Goal: Check status: Check status

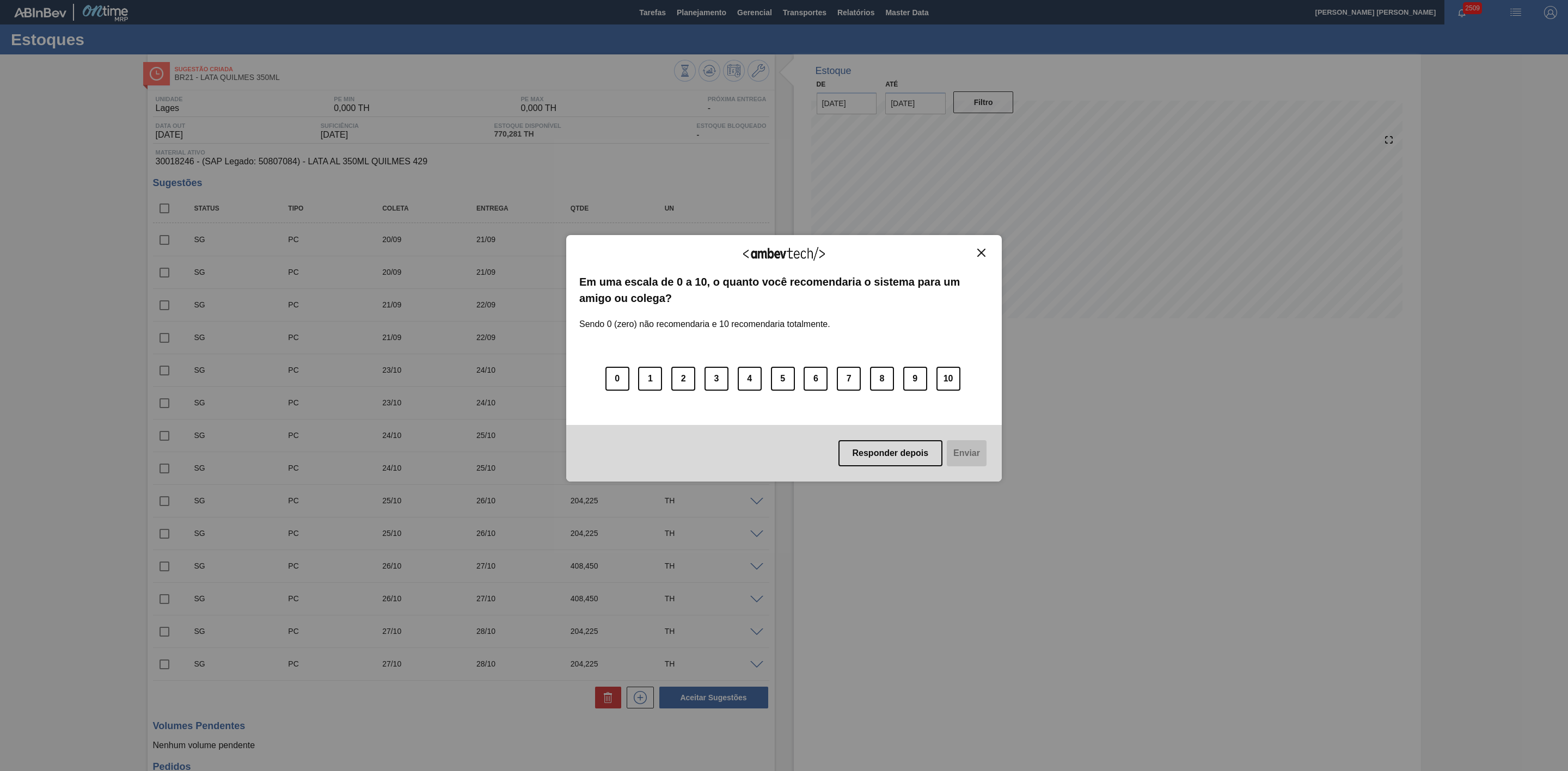
click at [978, 256] on button "Close" at bounding box center [981, 252] width 14 height 9
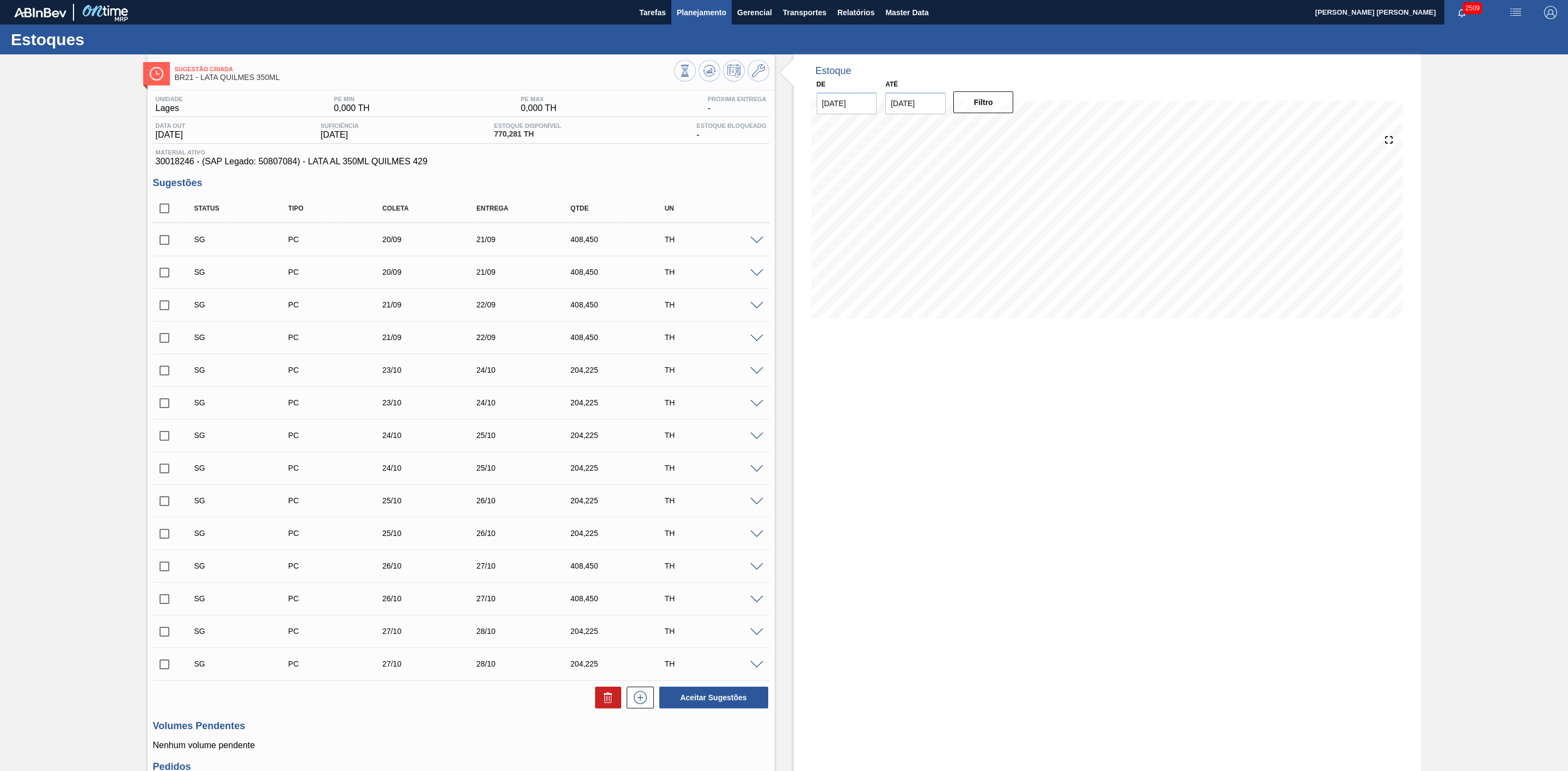
click at [709, 19] on button "Planejamento" at bounding box center [702, 12] width 61 height 24
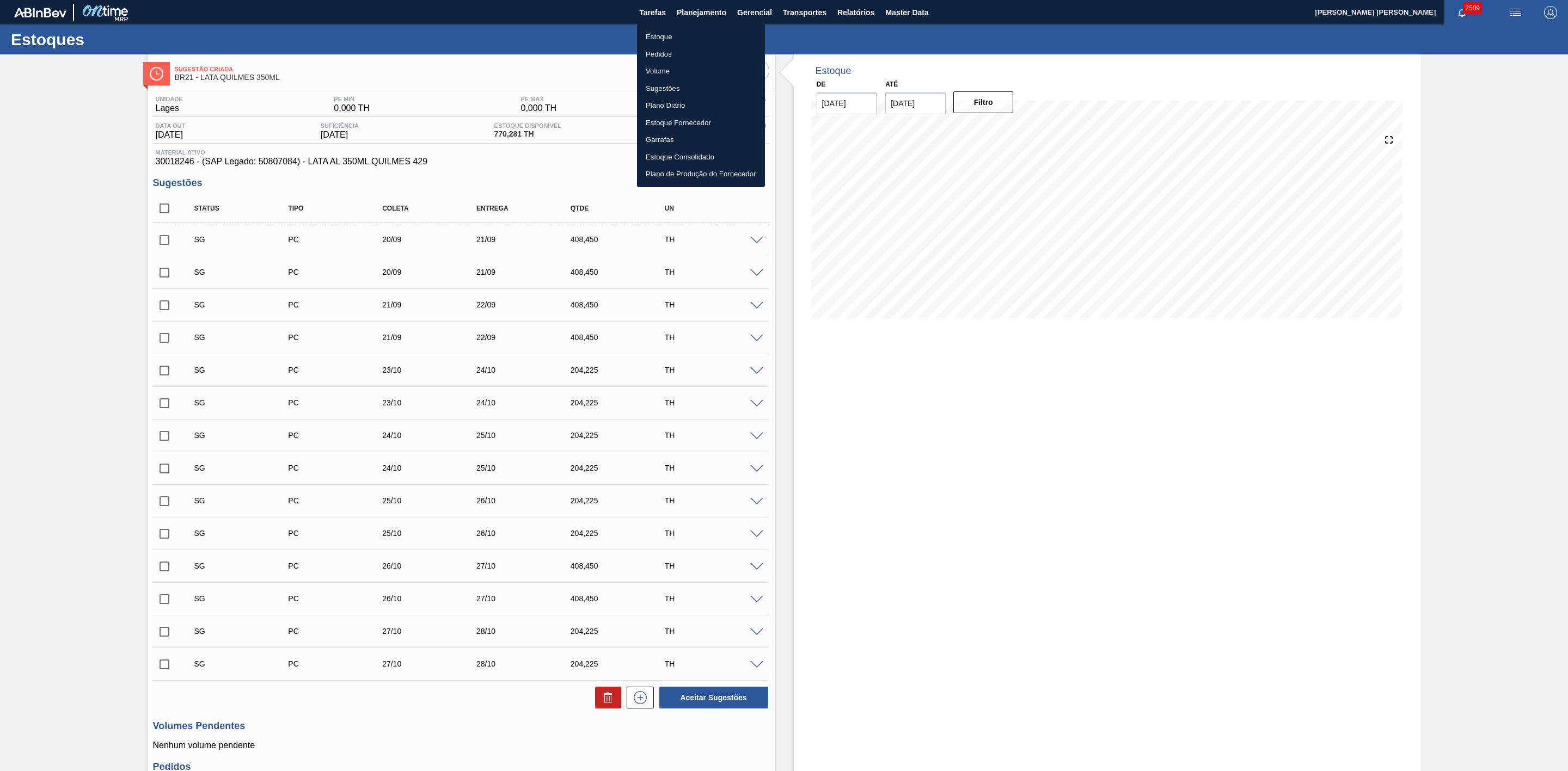
click at [664, 38] on li "Estoque" at bounding box center [701, 37] width 128 height 18
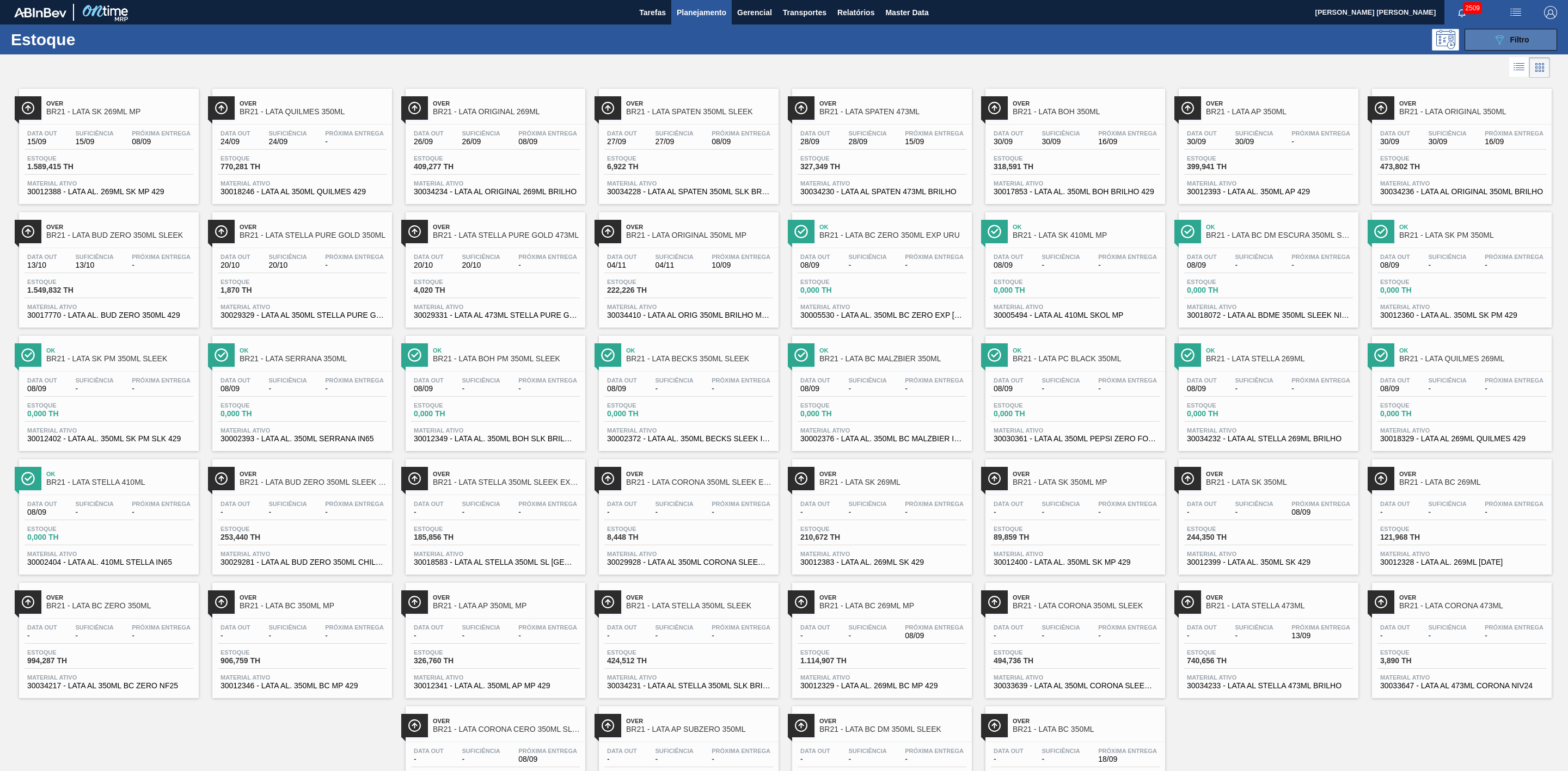
click at [1489, 40] on button "089F7B8B-B2A5-4AFE-B5C0-19BA573D28AC Filtro" at bounding box center [1511, 40] width 93 height 22
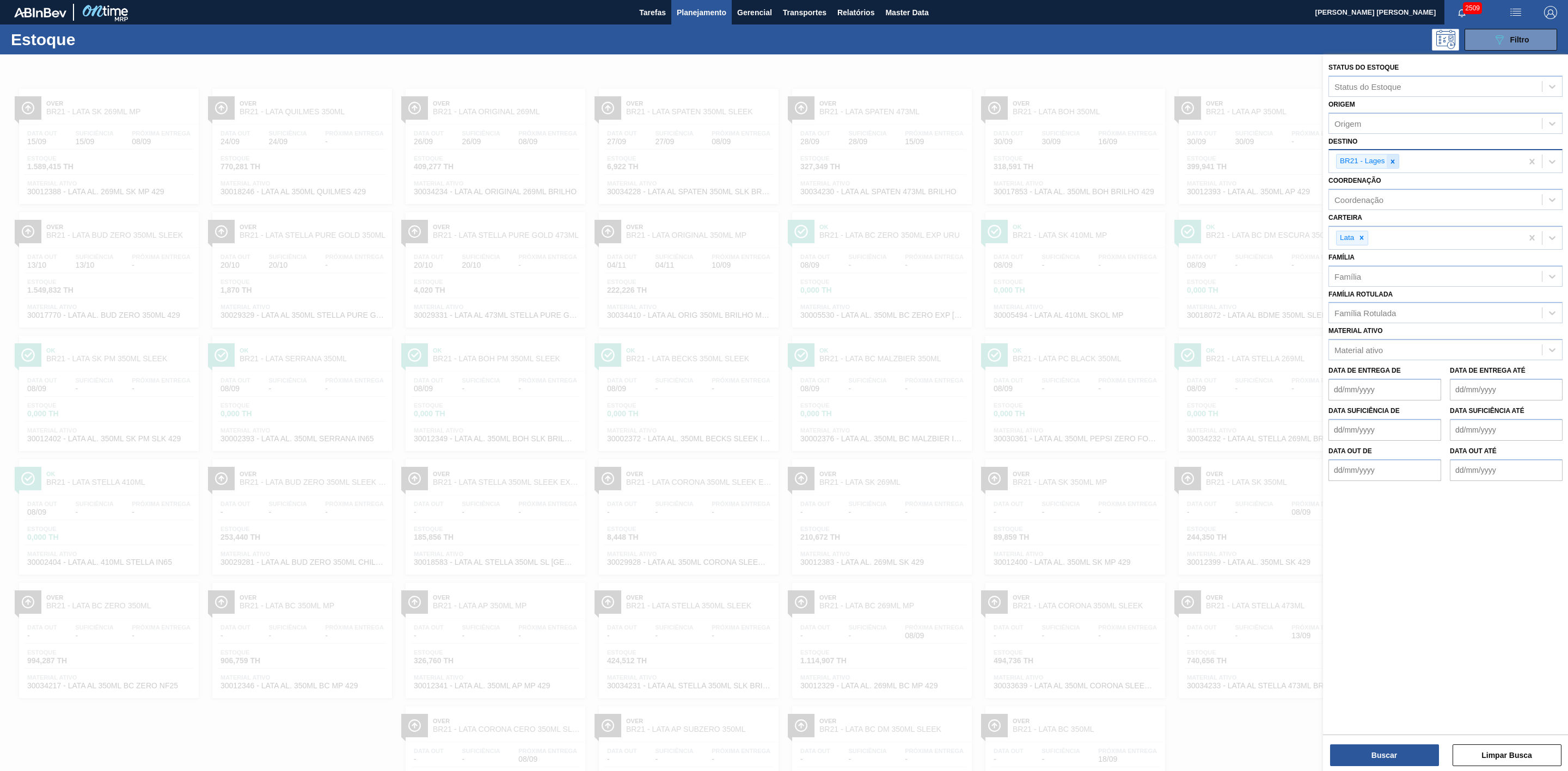
click at [1394, 161] on icon at bounding box center [1392, 161] width 8 height 8
type input "26"
click at [1370, 191] on div "BR26 - [GEOGRAPHIC_DATA]" at bounding box center [1445, 187] width 234 height 20
click at [1379, 747] on button "Buscar" at bounding box center [1384, 755] width 109 height 22
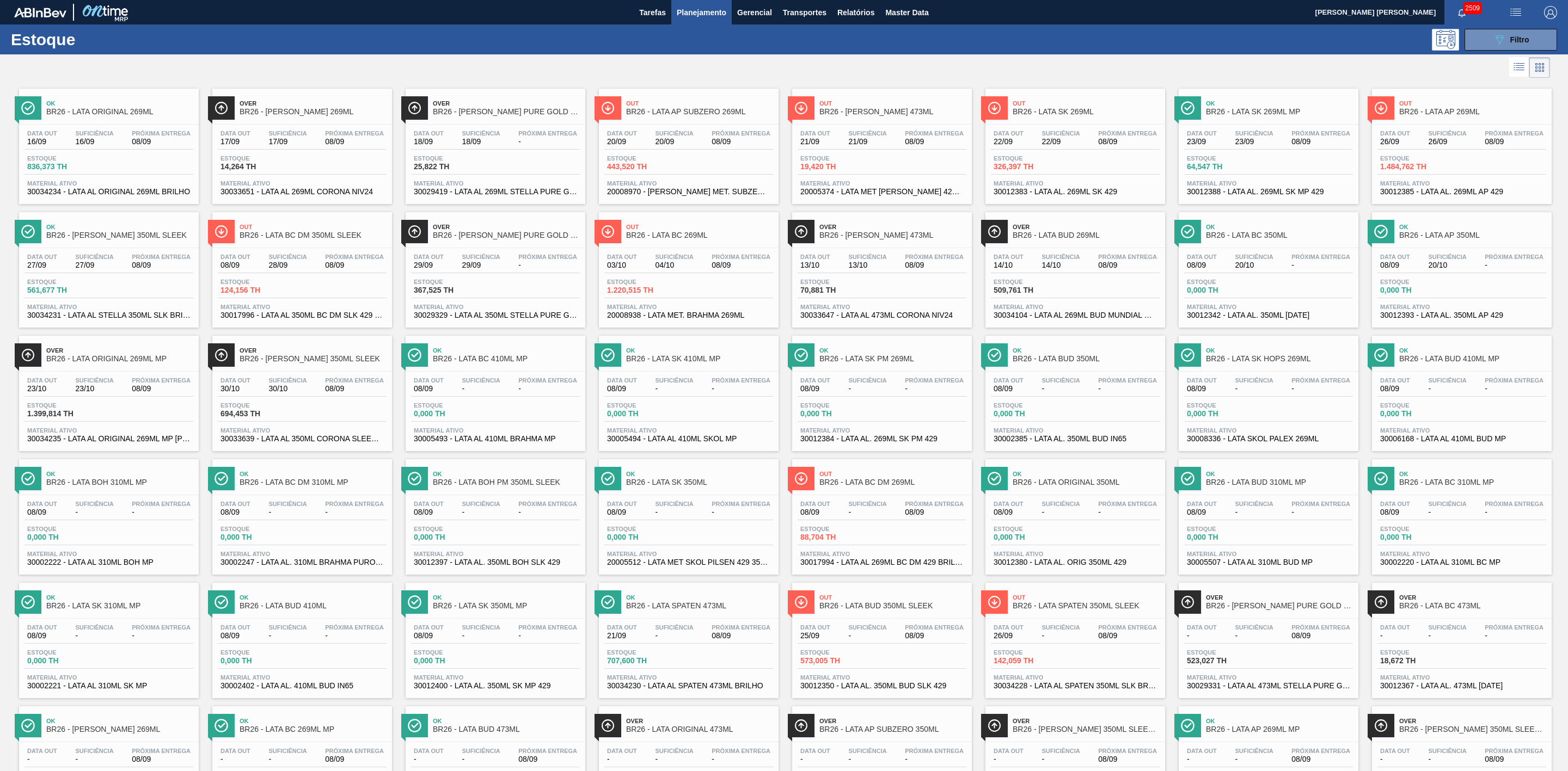
click at [1117, 103] on span "Out" at bounding box center [1086, 103] width 147 height 7
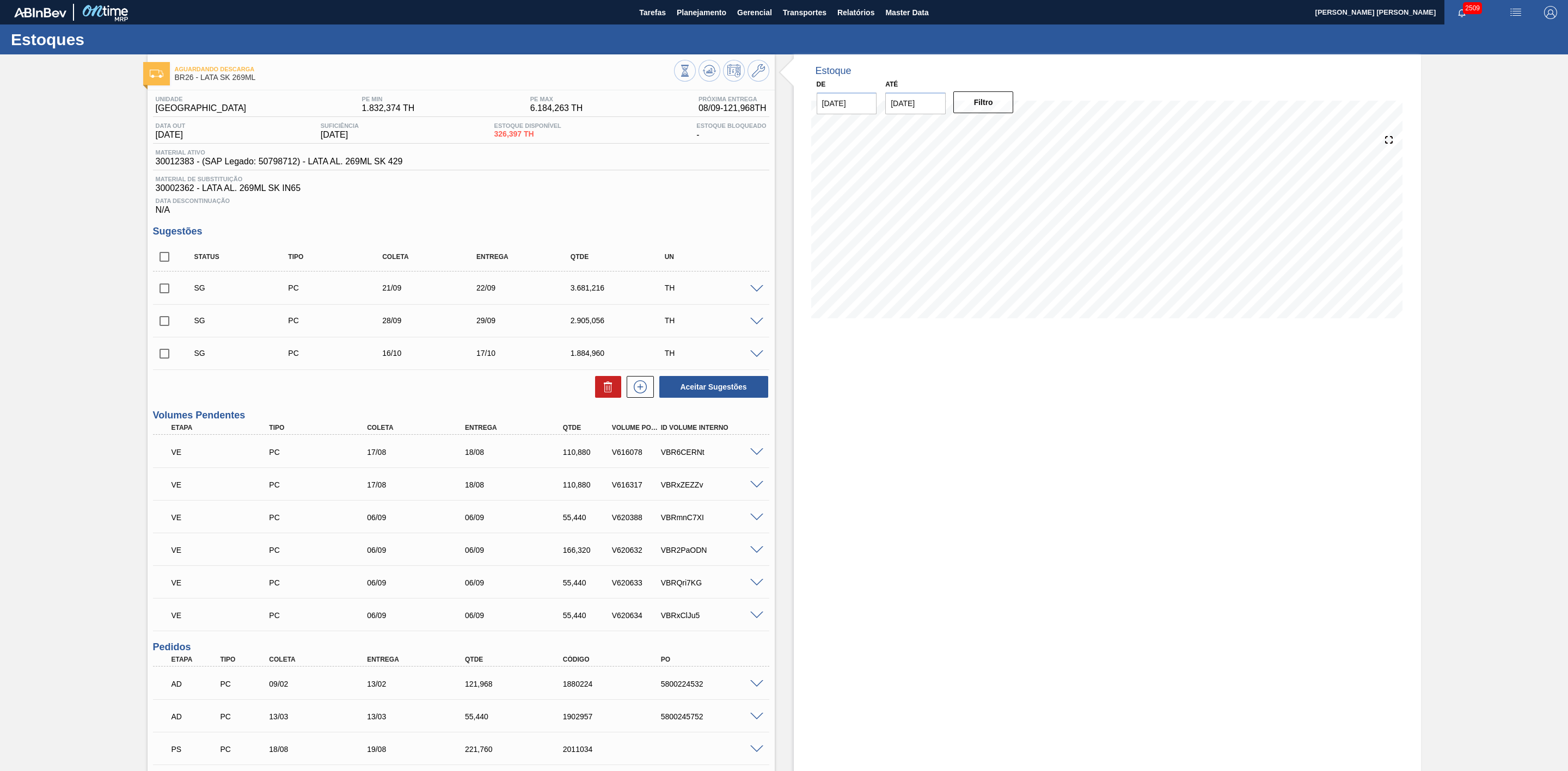
click at [756, 293] on span at bounding box center [757, 289] width 13 height 8
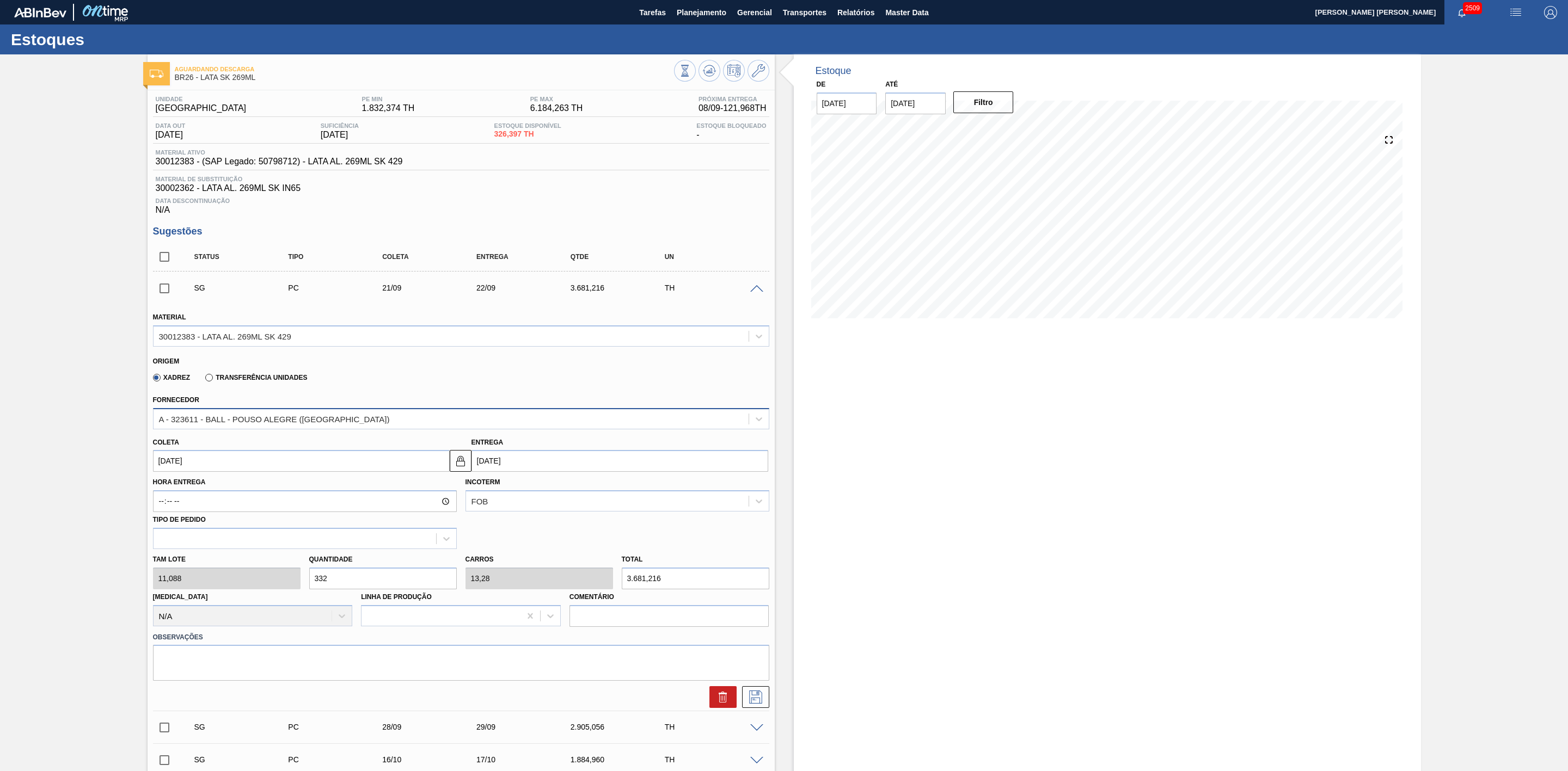
click at [317, 421] on div "A - 323611 - BALL - POUSO ALEGRE ([GEOGRAPHIC_DATA])" at bounding box center [274, 418] width 230 height 9
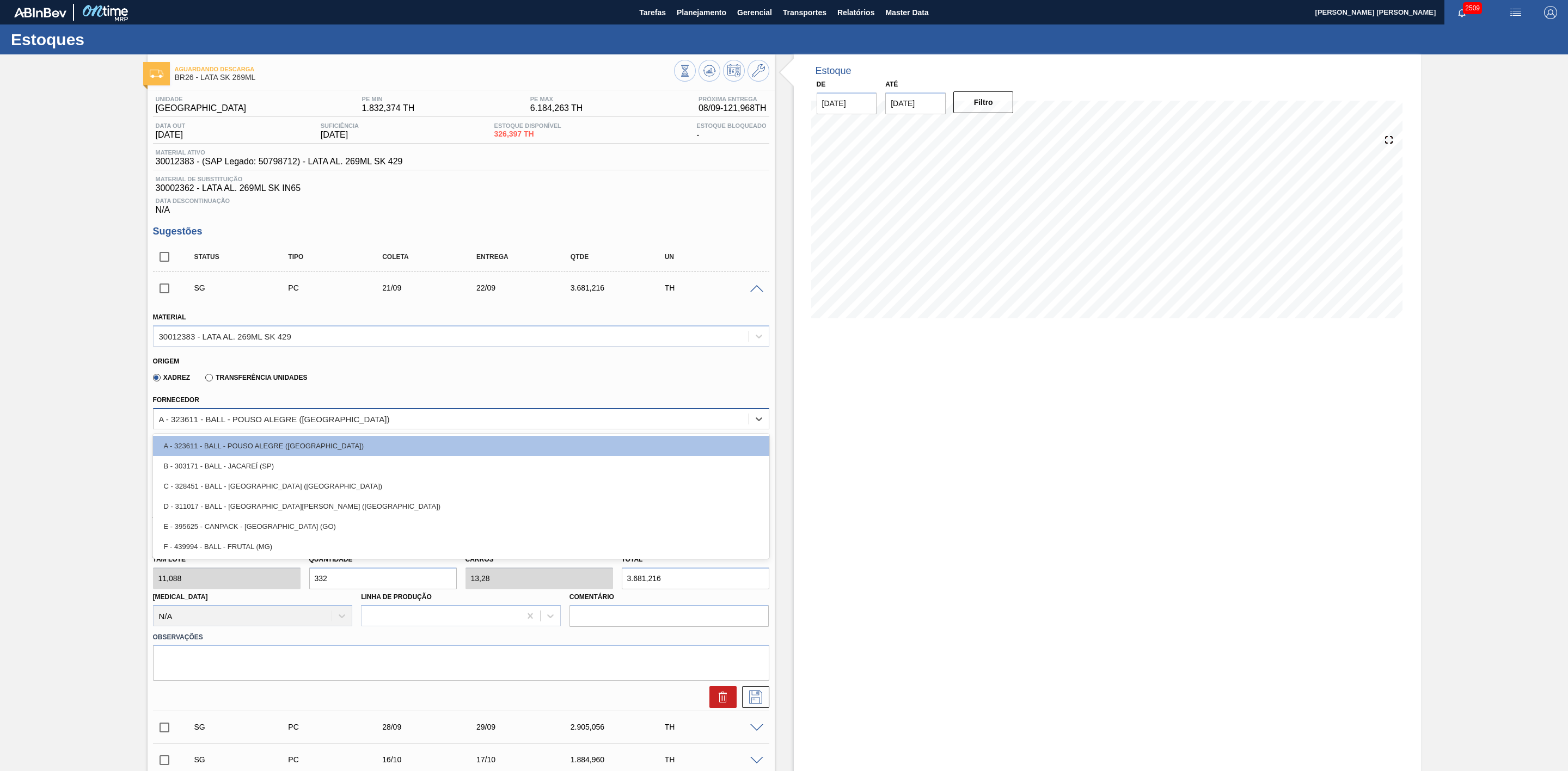
click at [314, 423] on div "A - 323611 - BALL - POUSO ALEGRE ([GEOGRAPHIC_DATA])" at bounding box center [274, 418] width 230 height 9
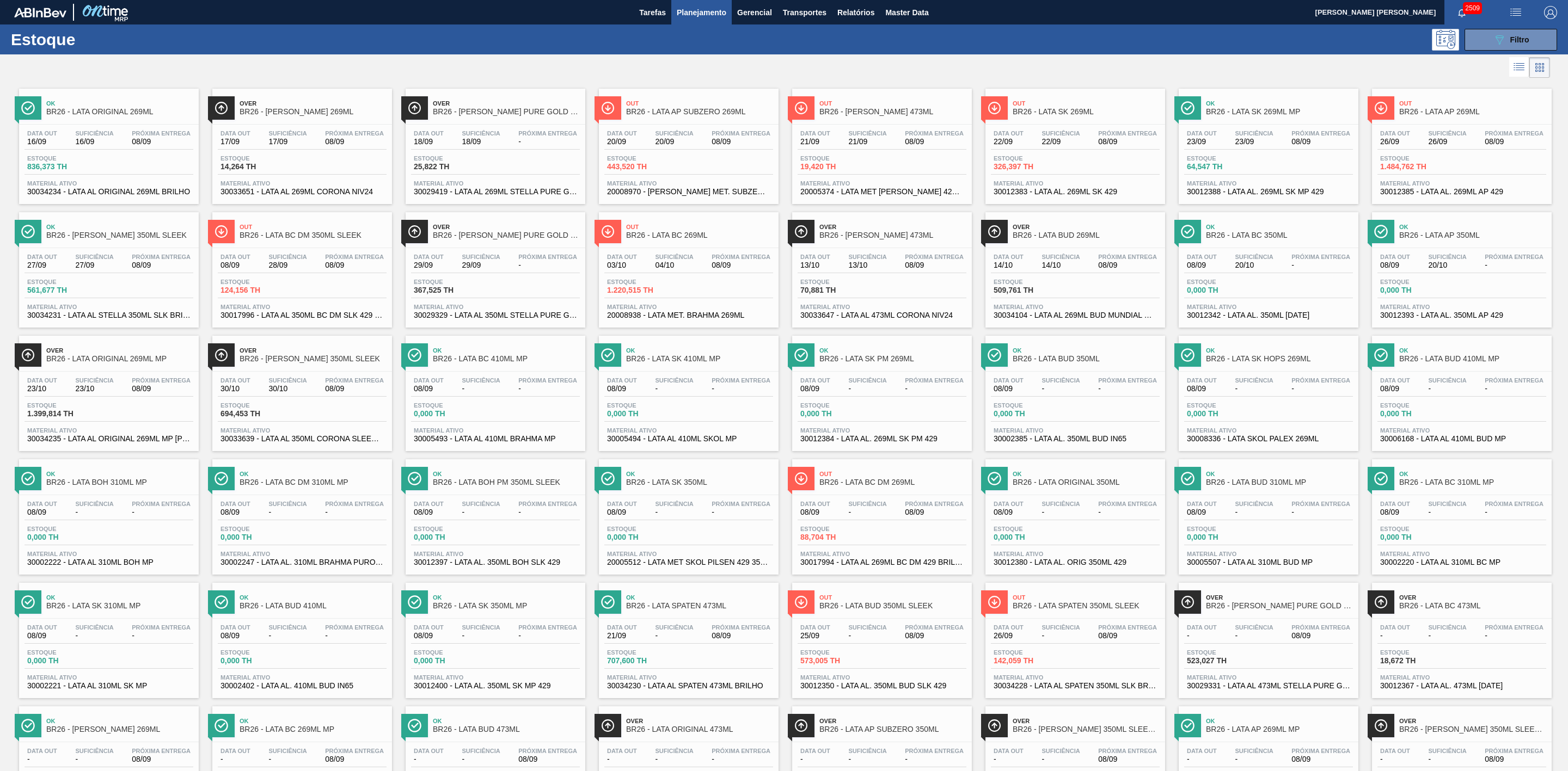
click at [1332, 40] on div "089F7B8B-B2A5-4AFE-B5C0-19BA573D28AC Filtro" at bounding box center [872, 40] width 1380 height 22
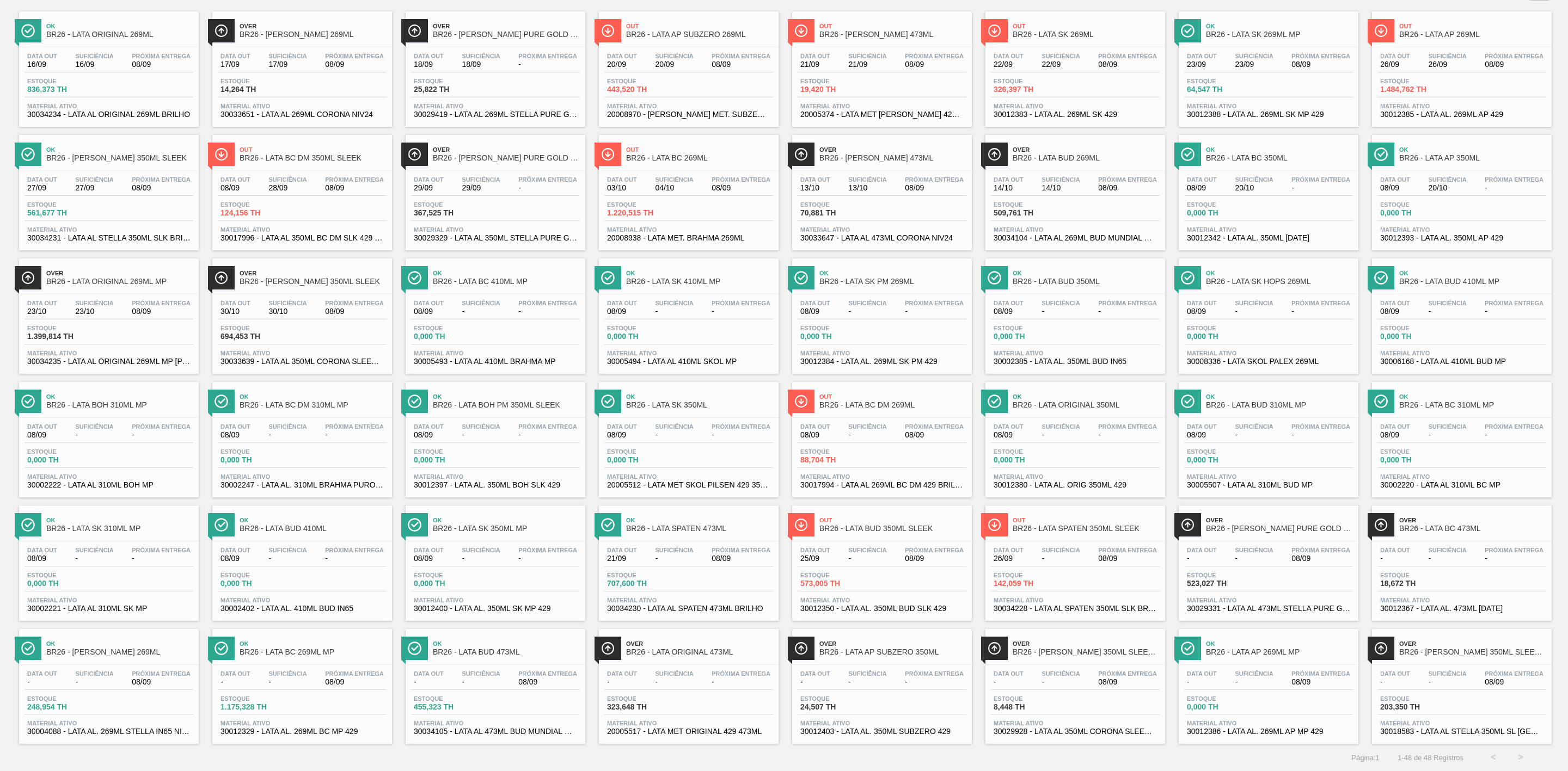
scroll to position [13, 0]
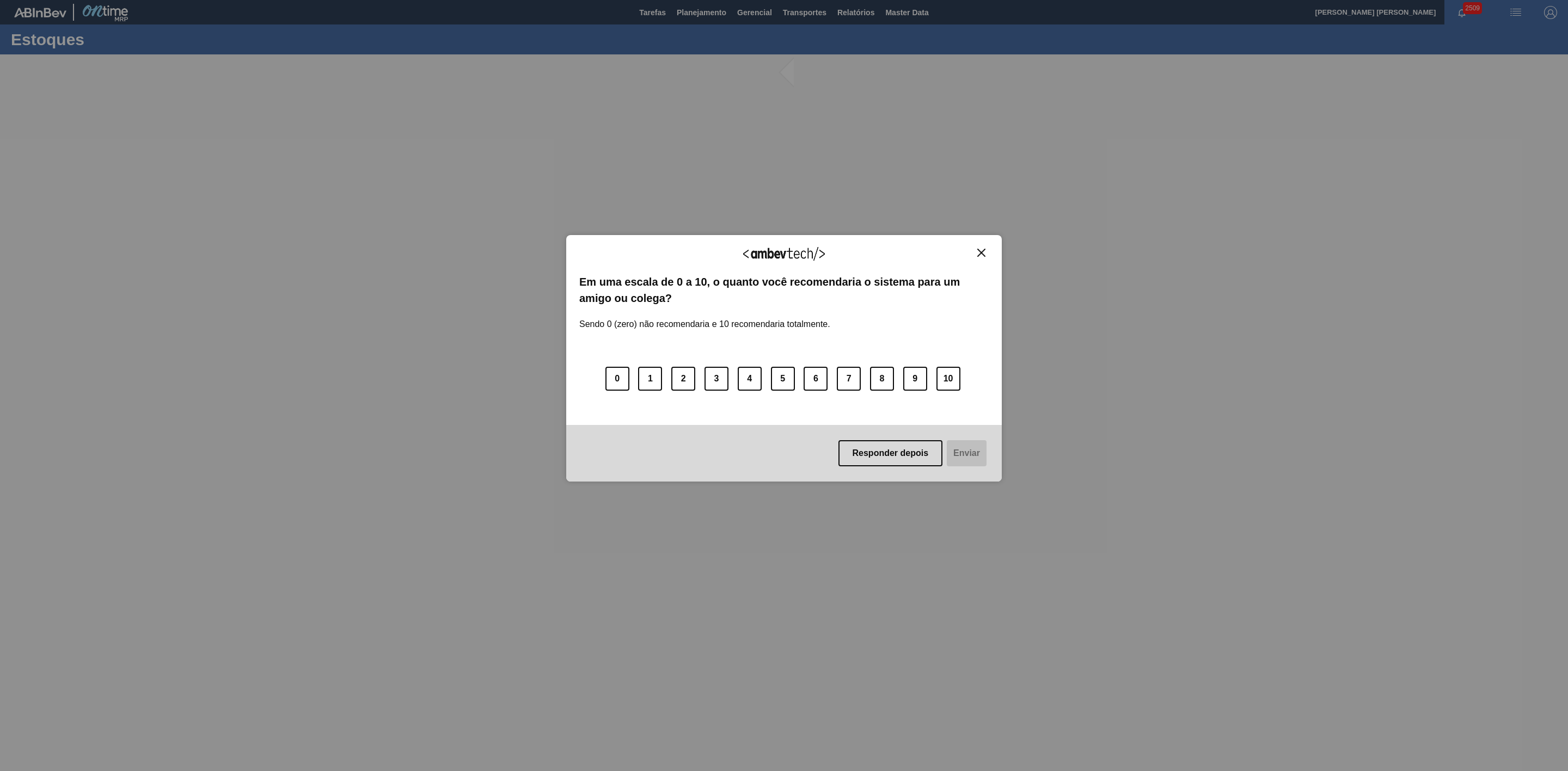
click at [985, 255] on img "Close" at bounding box center [982, 253] width 8 height 8
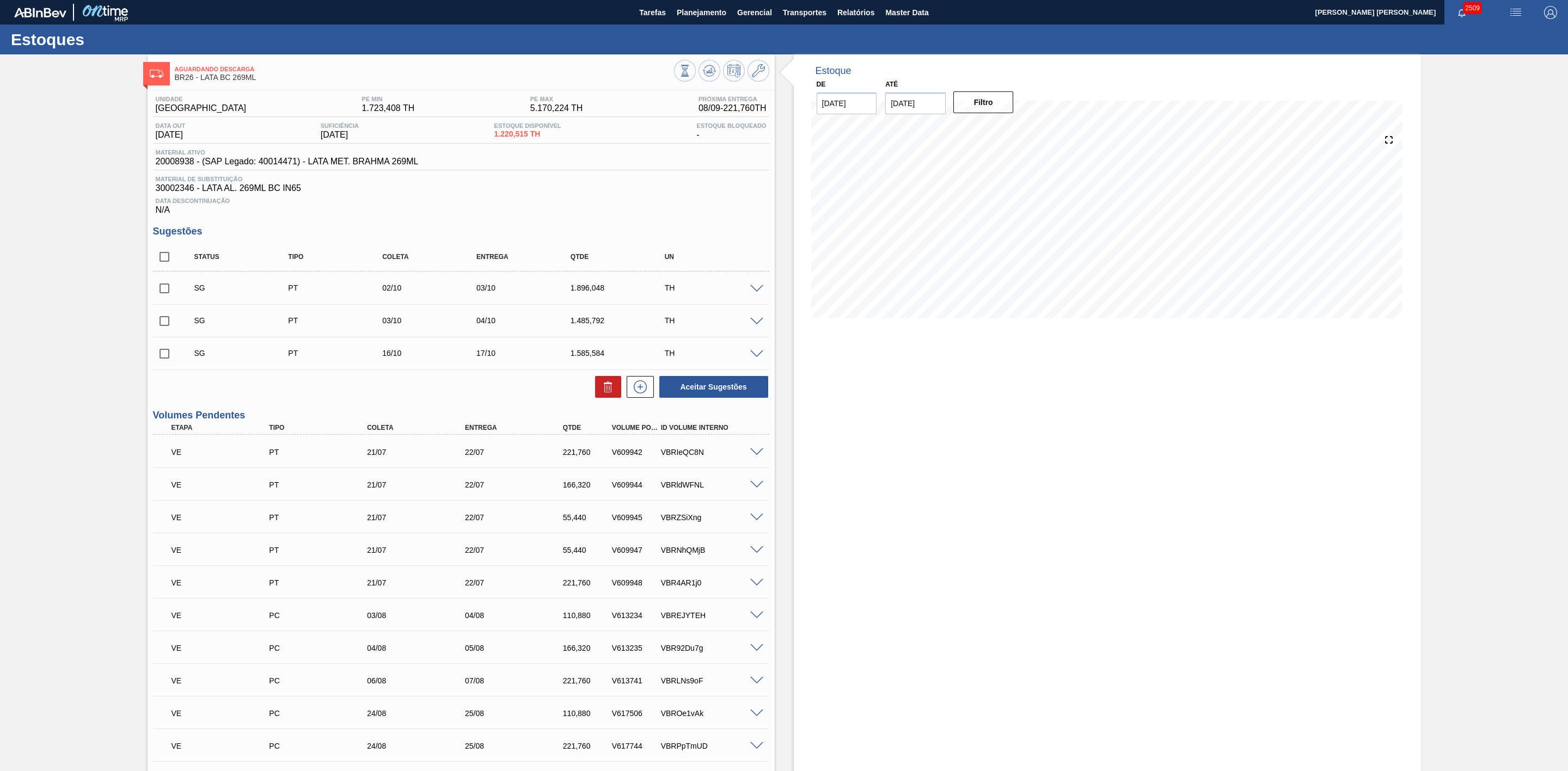
click at [756, 293] on span at bounding box center [757, 289] width 13 height 8
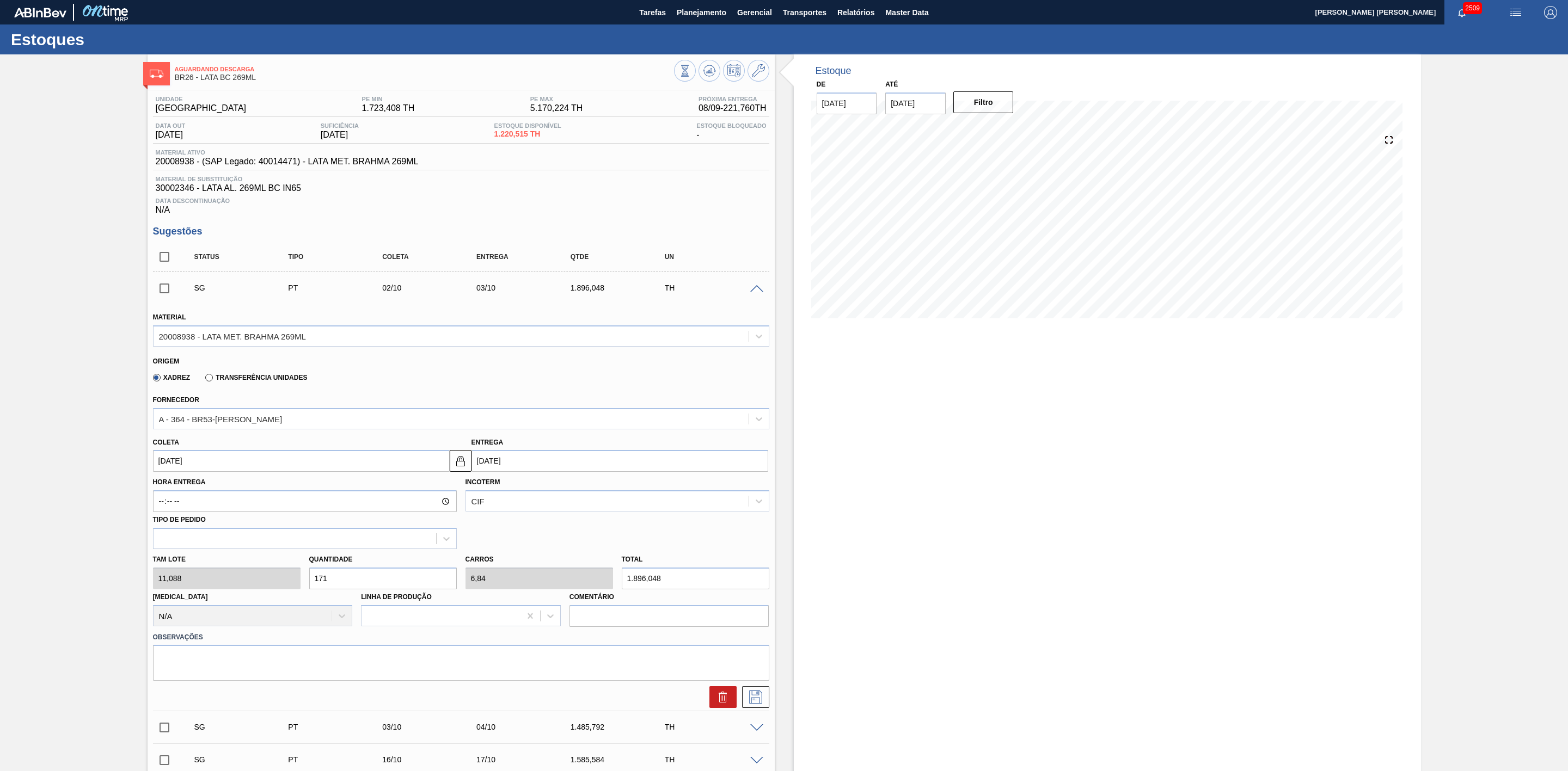
click at [756, 293] on span at bounding box center [757, 289] width 13 height 8
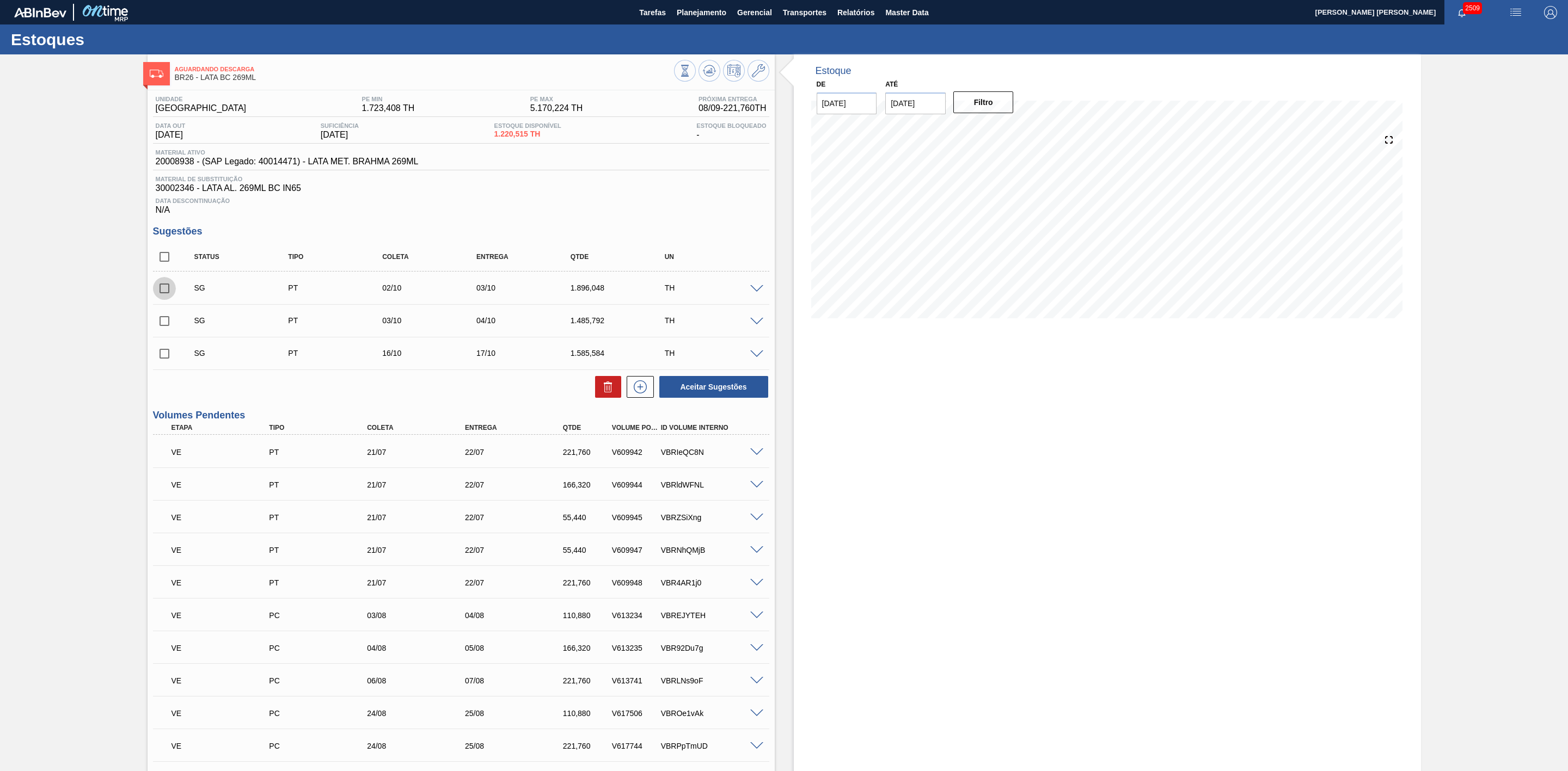
click at [162, 295] on input "checkbox" at bounding box center [164, 288] width 23 height 23
click at [734, 395] on button "Aceitar Sugestões" at bounding box center [713, 387] width 109 height 22
checkbox input "false"
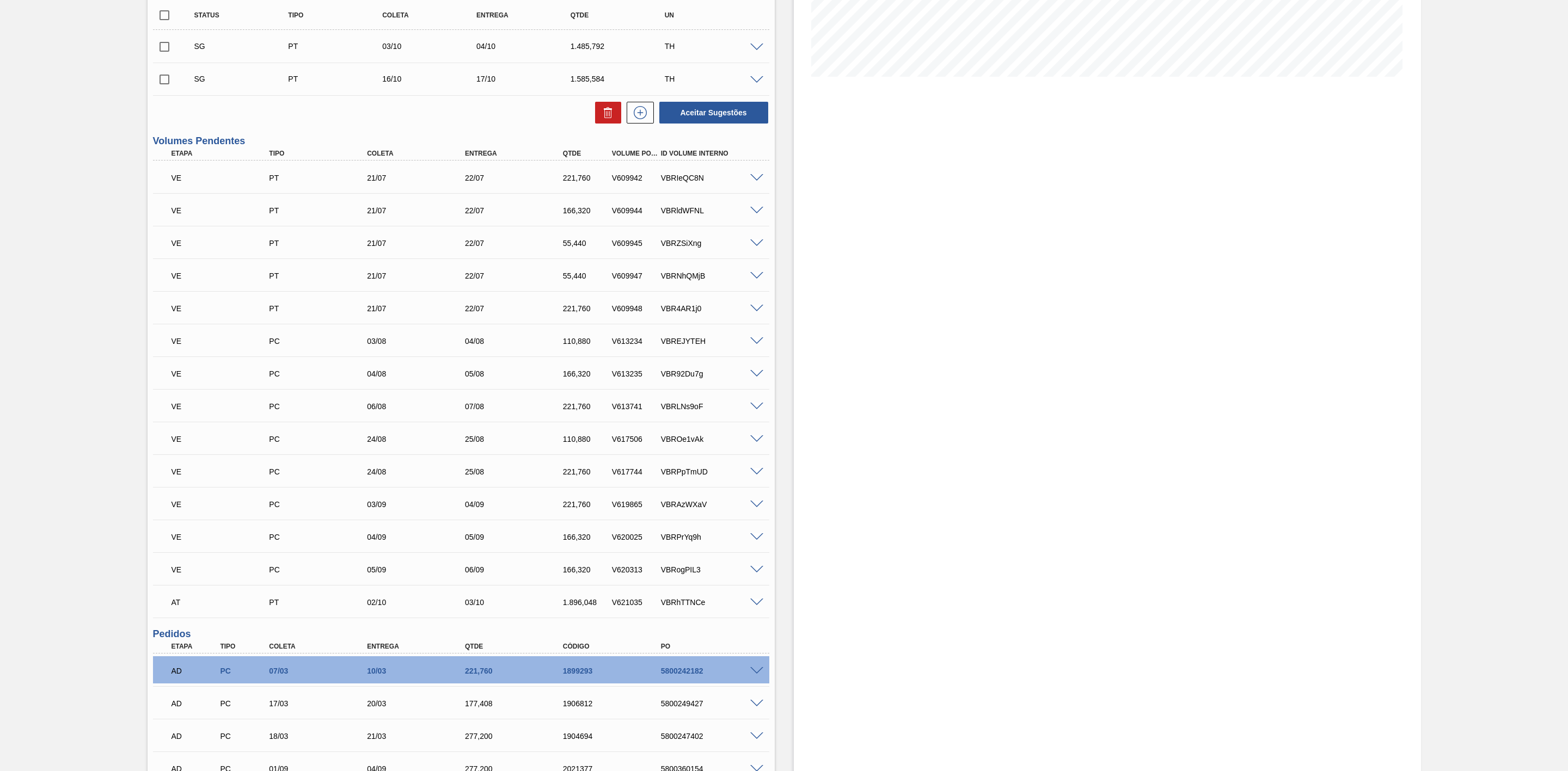
scroll to position [245, 0]
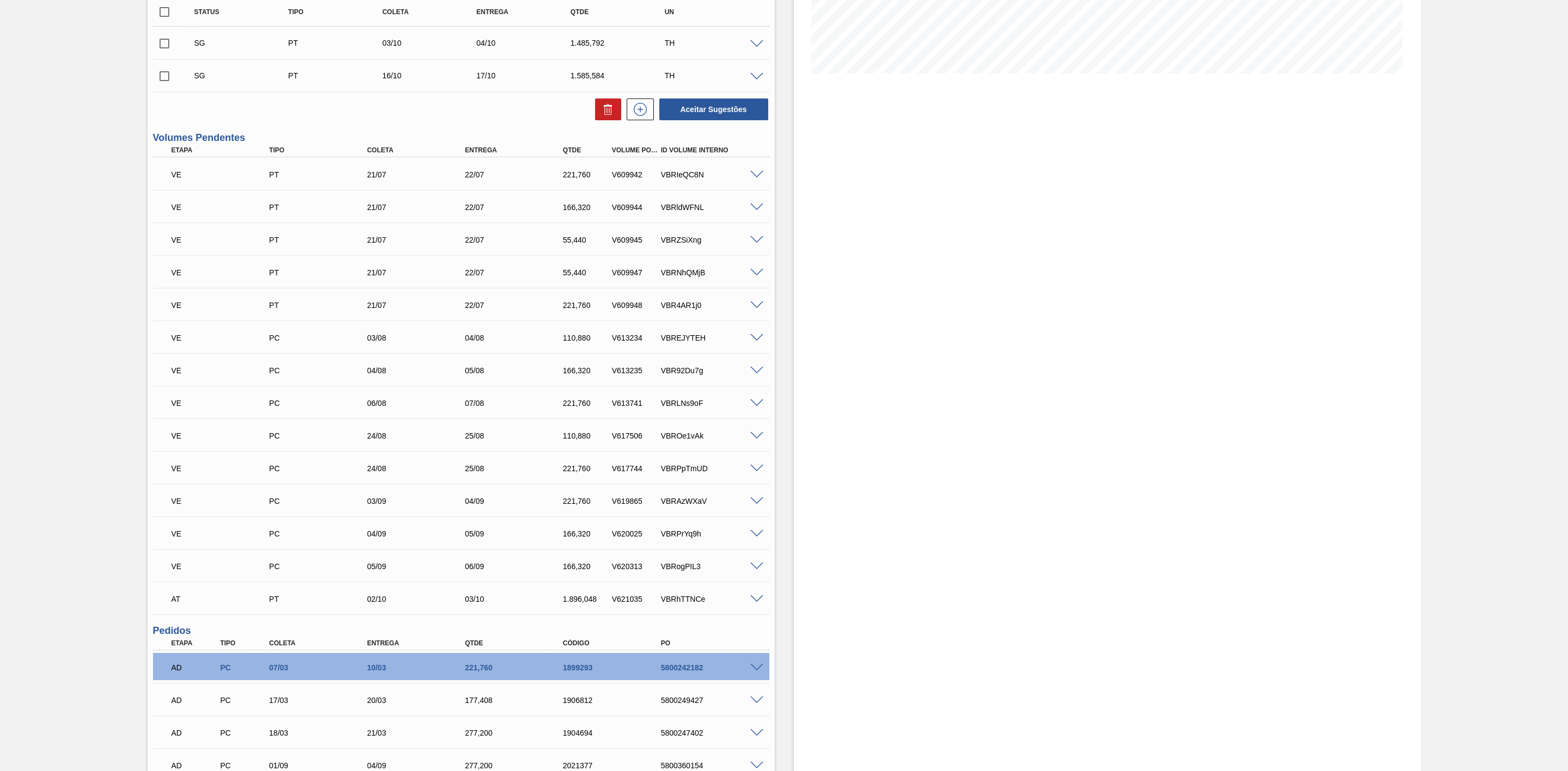
click at [756, 602] on span at bounding box center [757, 599] width 13 height 8
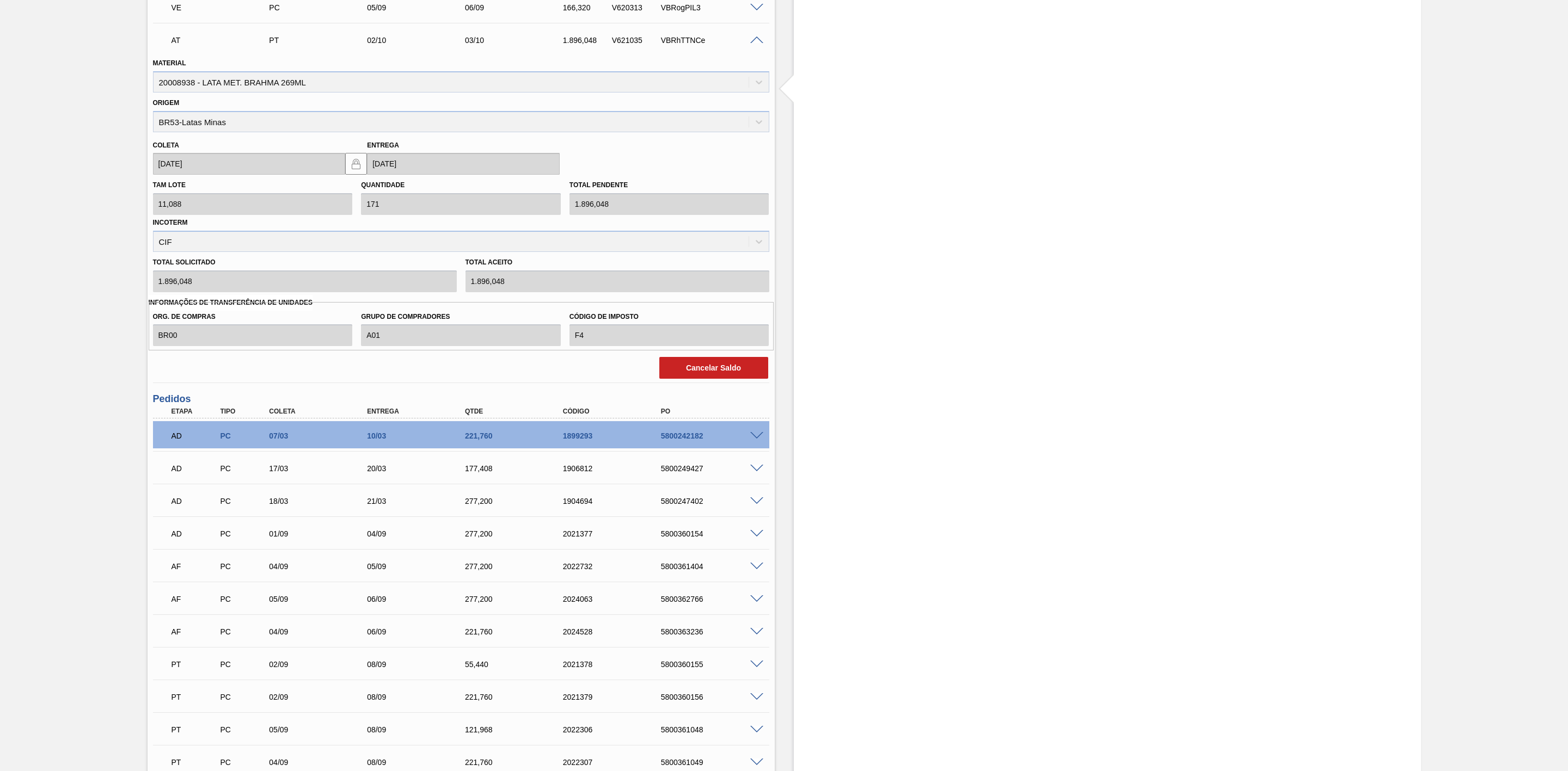
scroll to position [898, 0]
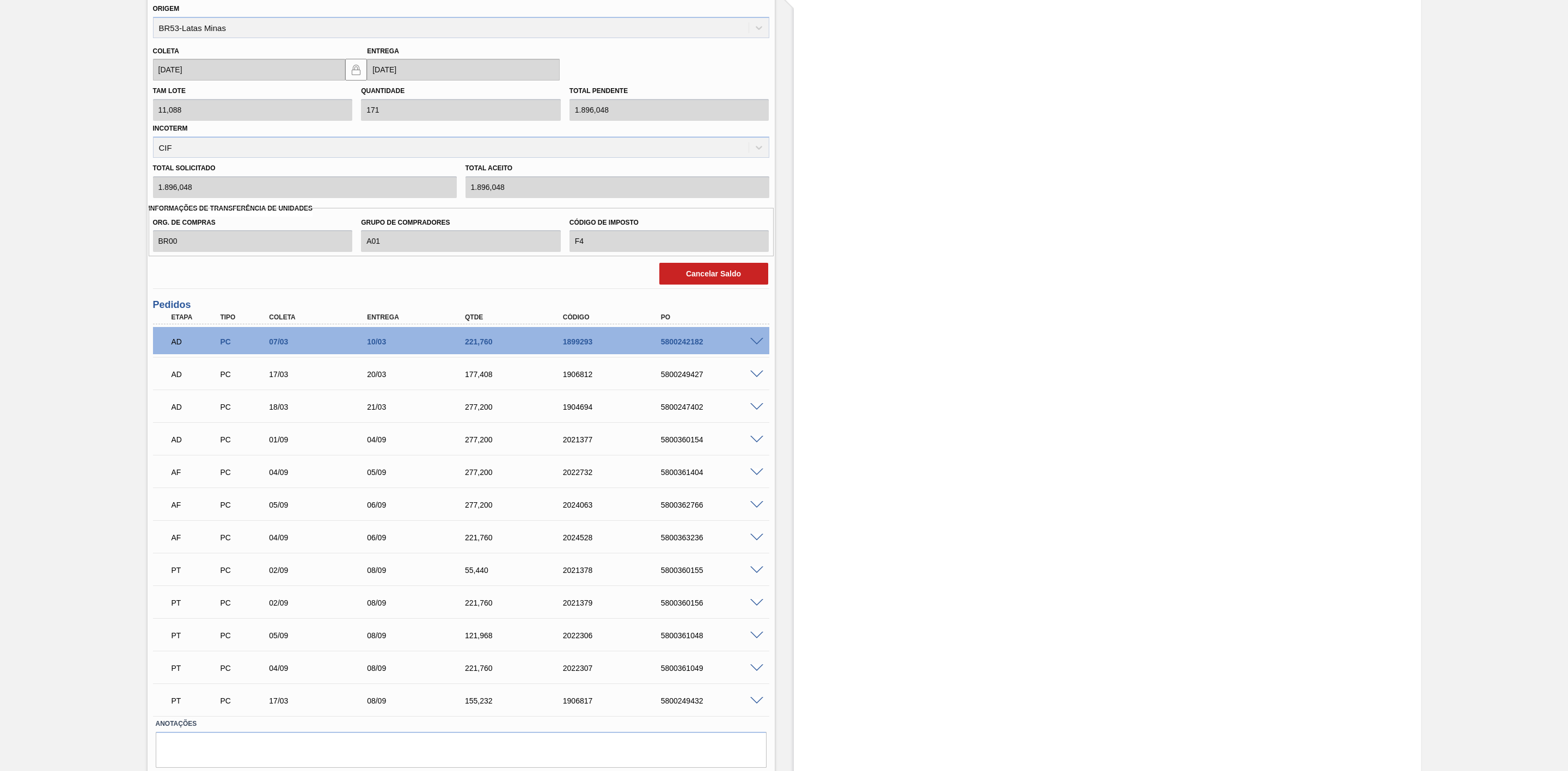
click at [755, 510] on span at bounding box center [757, 505] width 13 height 8
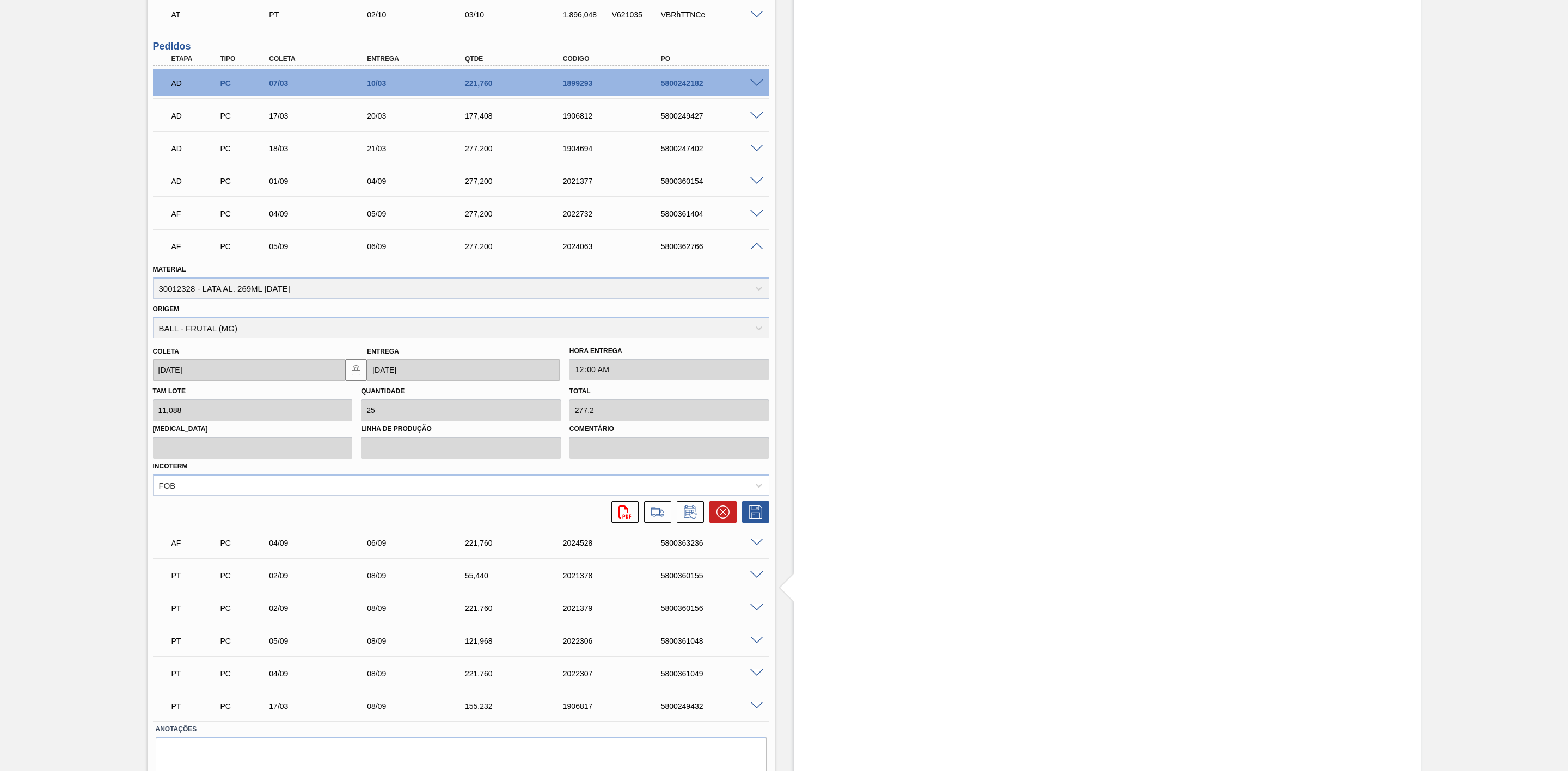
scroll to position [792, 0]
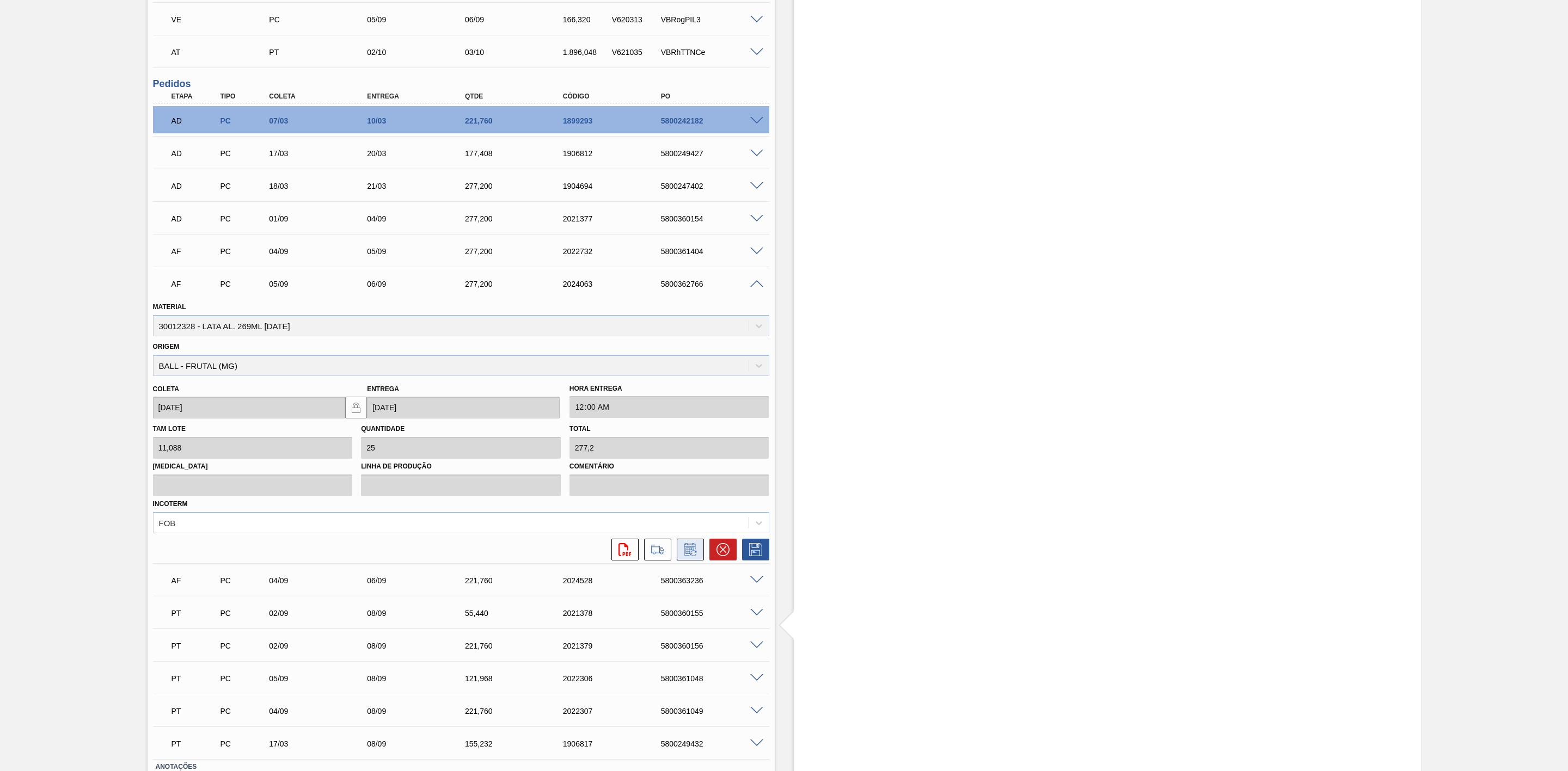
click at [686, 551] on icon at bounding box center [690, 549] width 12 height 13
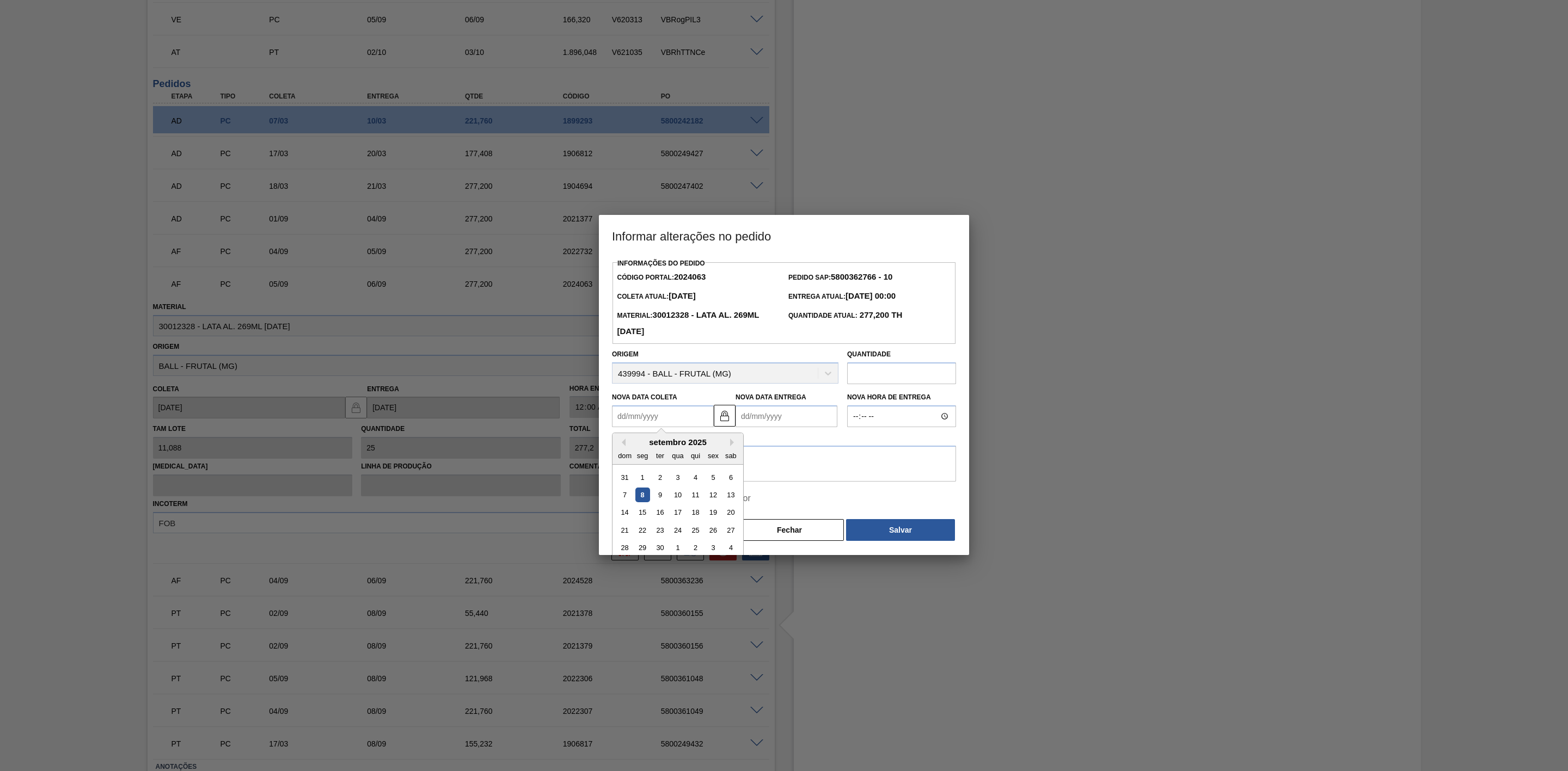
click at [676, 426] on Coleta2024063 "Nova Data Coleta" at bounding box center [662, 416] width 102 height 22
click at [689, 502] on div "11" at bounding box center [695, 494] width 14 height 14
type Coleta2024063 "11/09/2025"
type Entrega2024063 "12/09/2025"
click at [804, 539] on button "Fechar" at bounding box center [789, 530] width 109 height 22
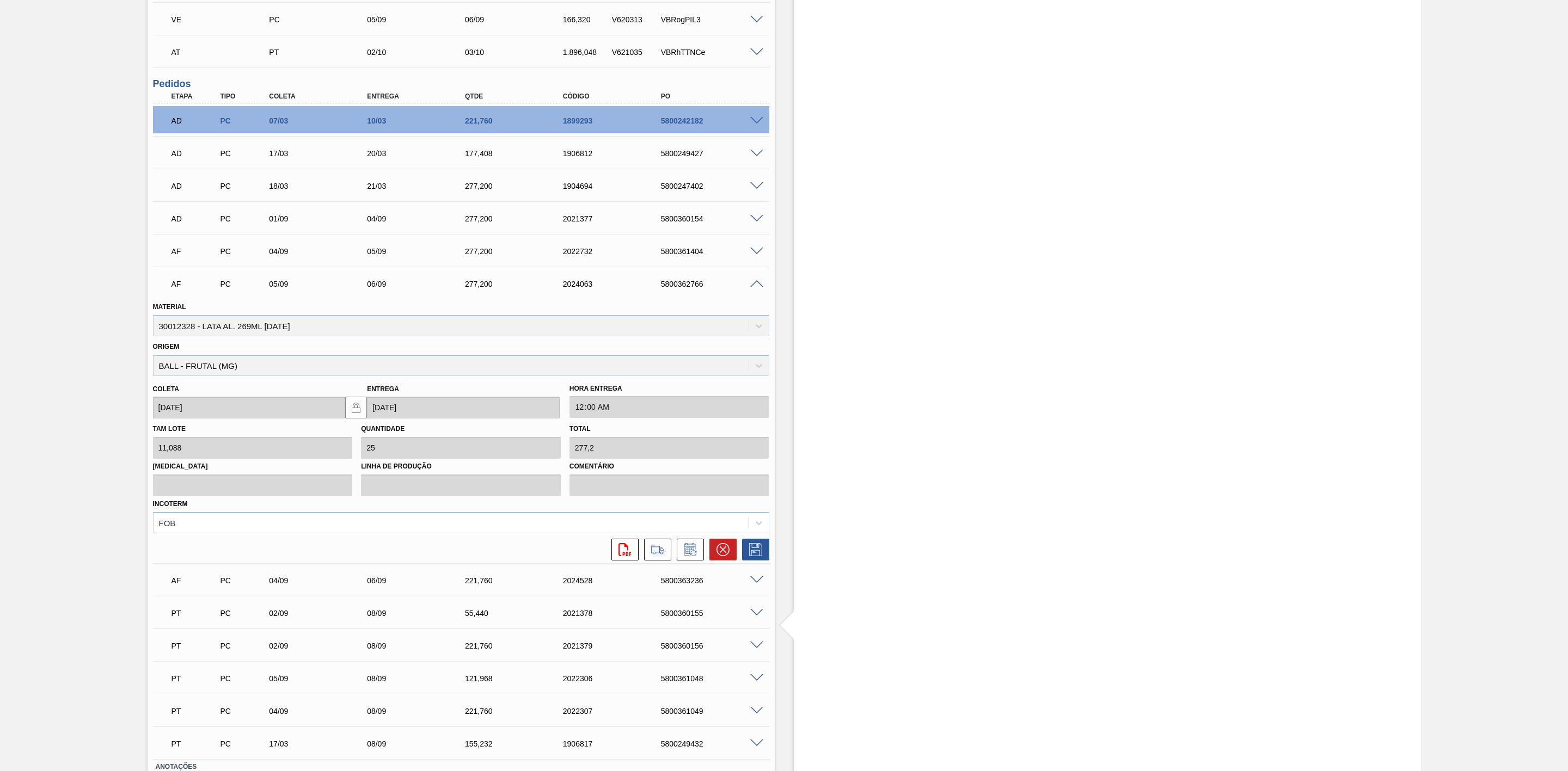
click at [753, 288] on span at bounding box center [757, 284] width 13 height 8
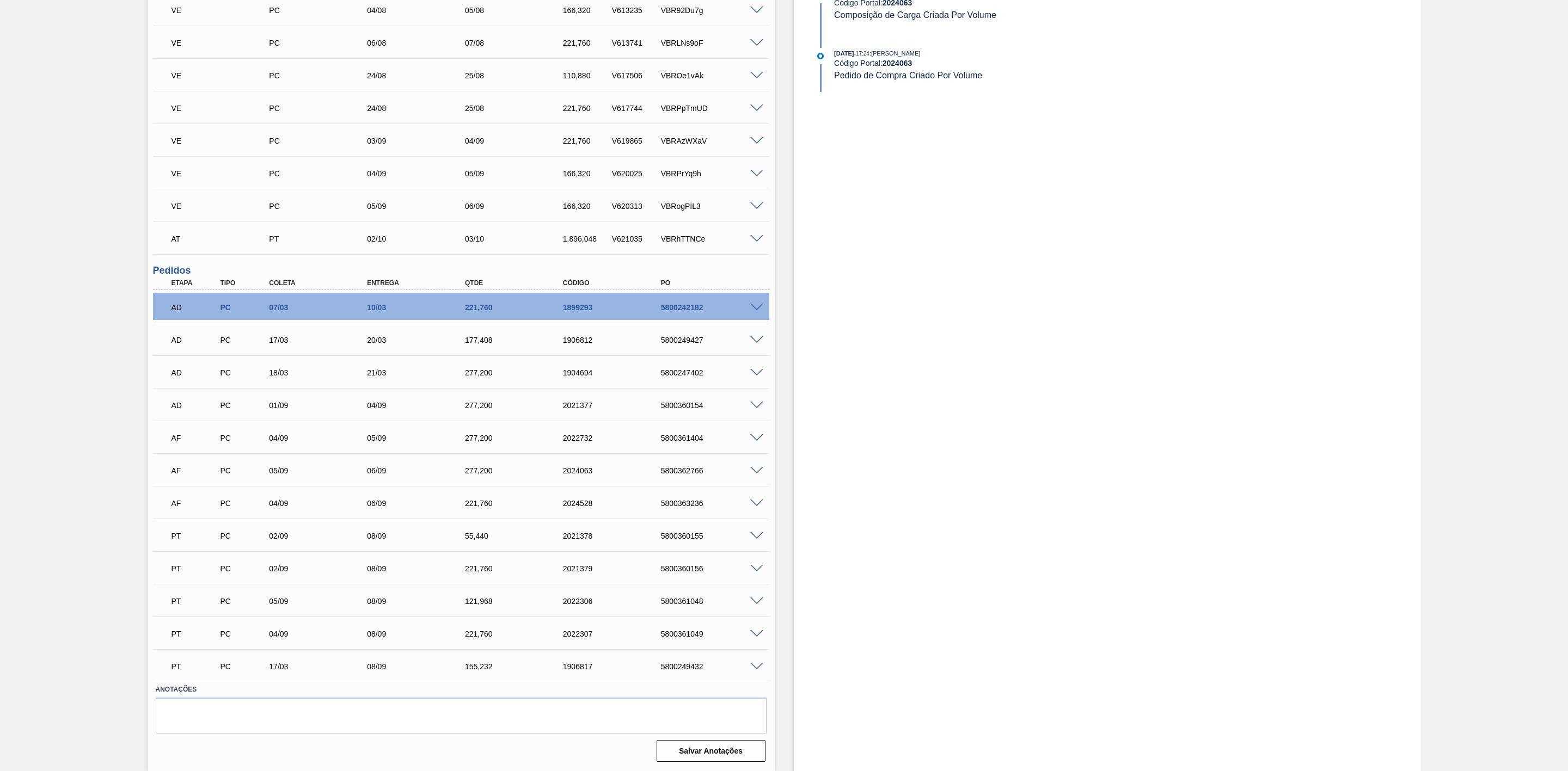
scroll to position [609, 0]
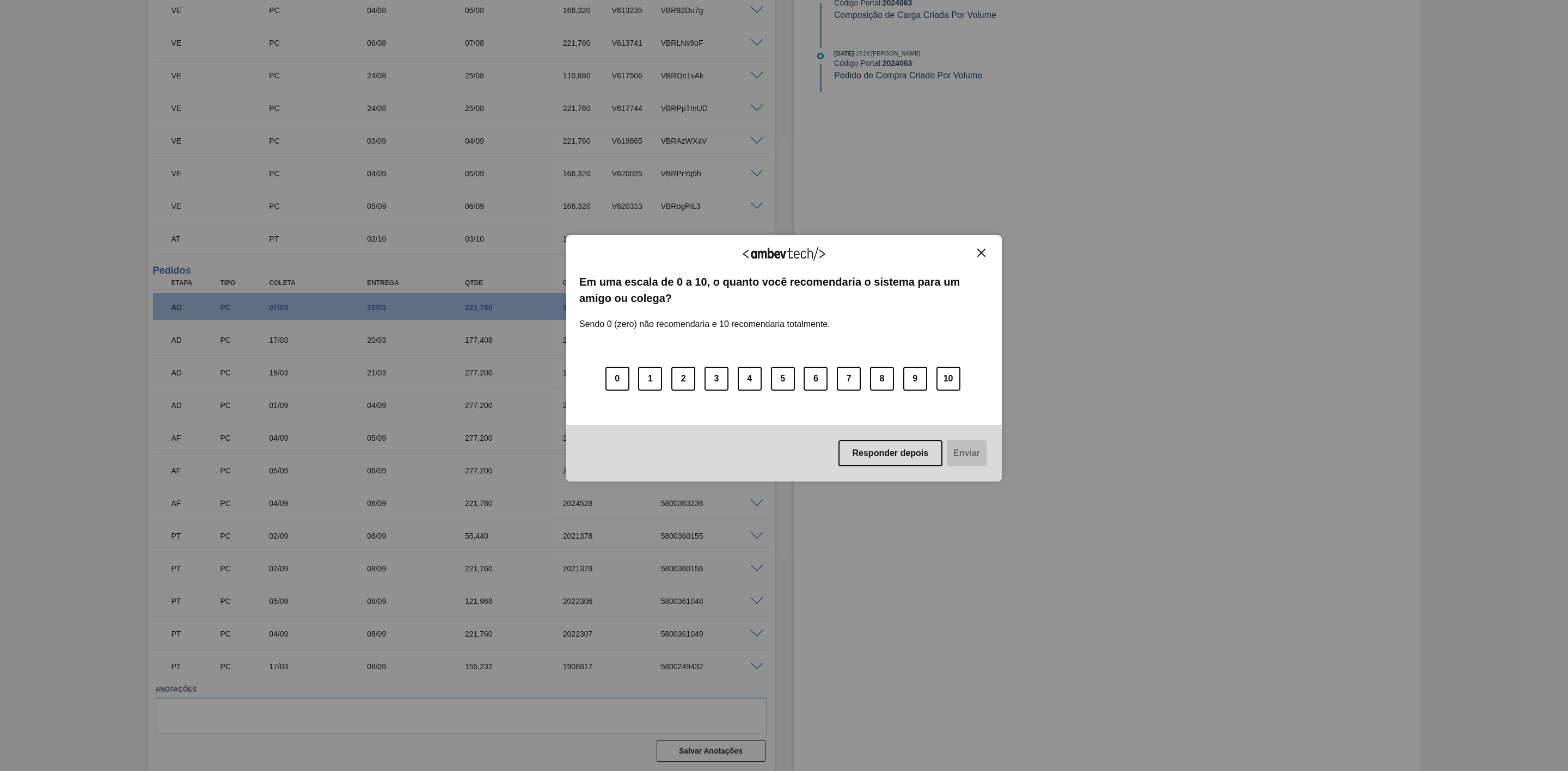
click at [978, 255] on img "Close" at bounding box center [982, 253] width 8 height 8
click at [978, 254] on img "Close" at bounding box center [982, 253] width 8 height 8
